Goal: Share content

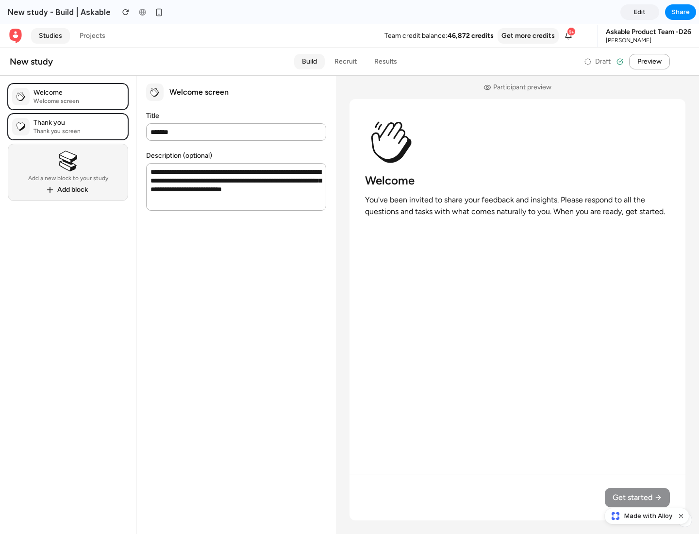
click at [680, 12] on span "Share" at bounding box center [680, 12] width 18 height 10
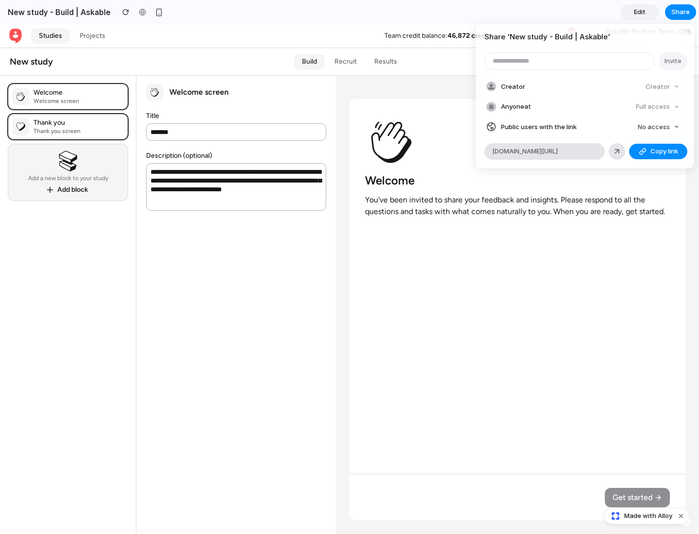
click at [658, 151] on span "Copy link" at bounding box center [664, 151] width 28 height 10
click at [648, 516] on div "Share ' New study - Build | Askable ' Invite Creator Creator Anyone at Full acc…" at bounding box center [349, 267] width 699 height 534
